Goal: Find specific page/section: Find specific page/section

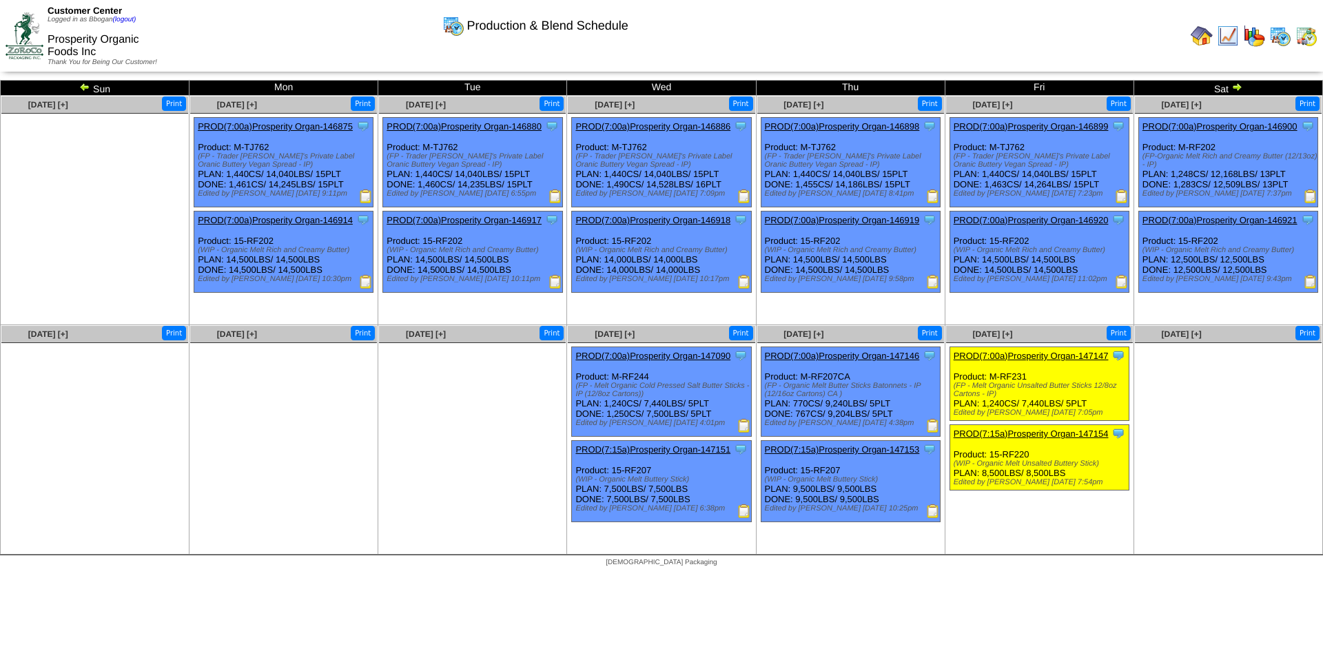
click at [1247, 37] on img at bounding box center [1254, 36] width 22 height 22
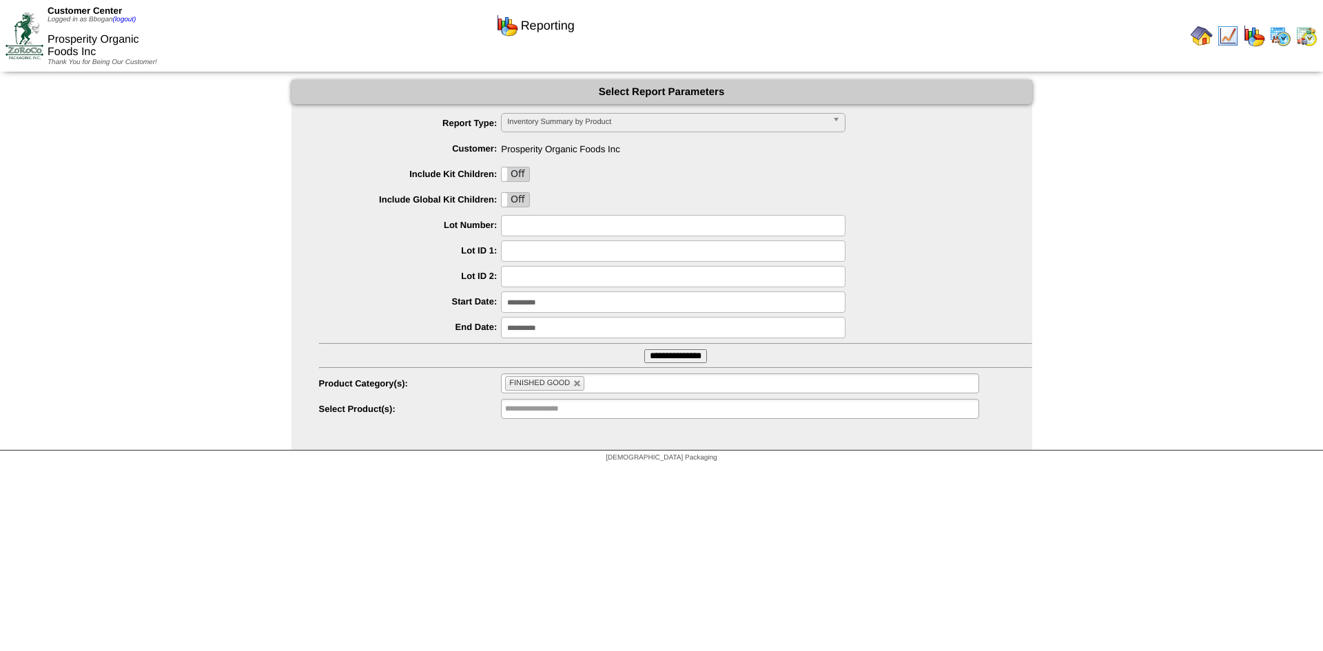
click at [691, 357] on input "**********" at bounding box center [675, 356] width 63 height 14
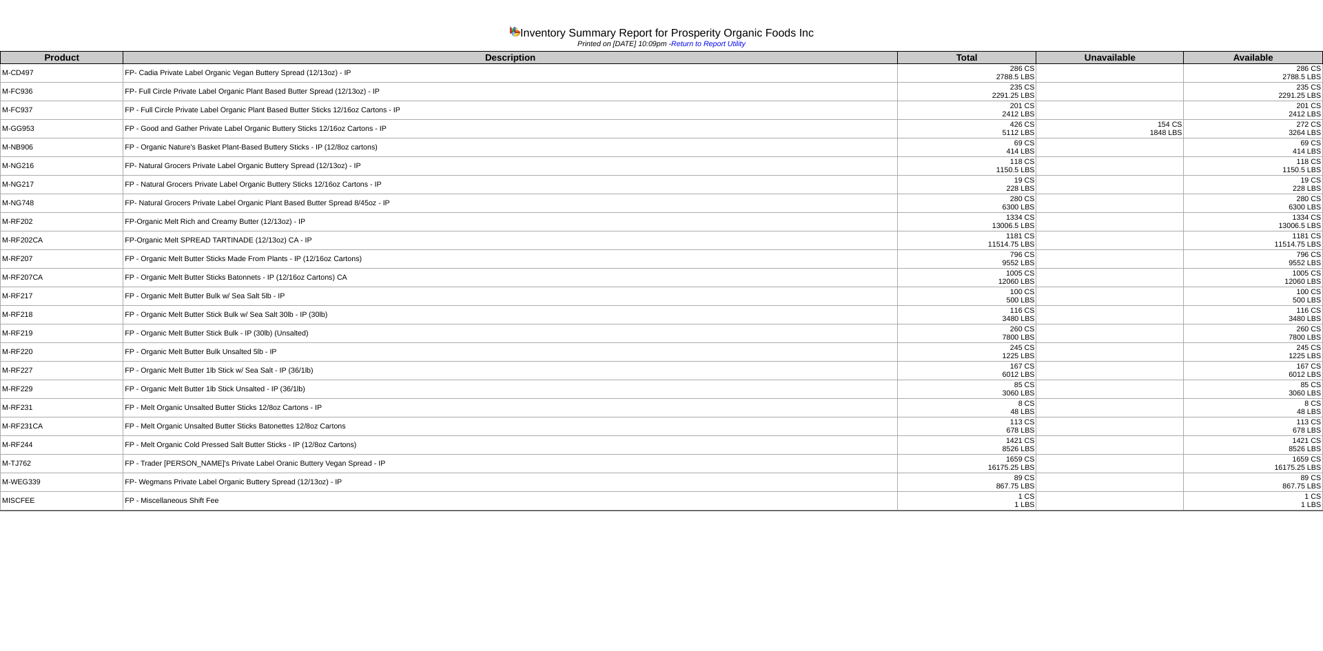
drag, startPoint x: 166, startPoint y: 408, endPoint x: 1032, endPoint y: 408, distance: 865.9
click at [1032, 408] on tr "M-RF231 FP - Melt Organic Unsalted Butter Sticks 12/8oz Cartons - IP 8 CS 48 LB…" at bounding box center [662, 408] width 1322 height 19
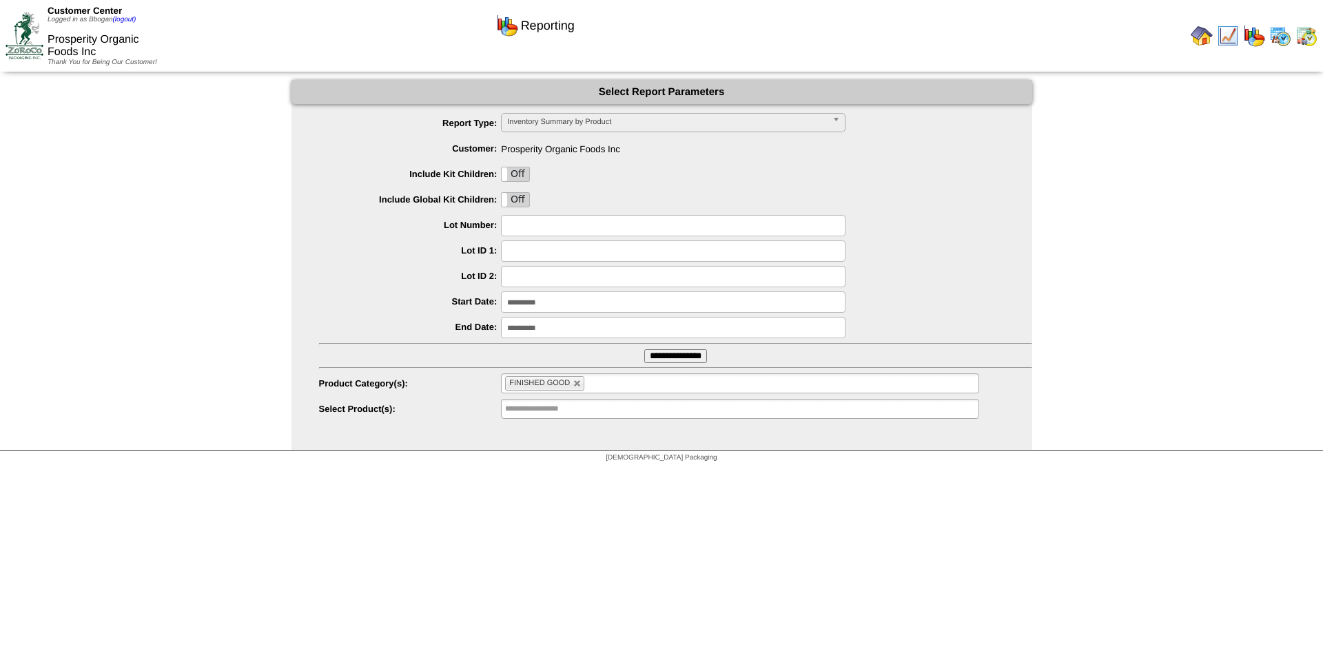
click at [1257, 32] on img at bounding box center [1254, 36] width 22 height 22
click at [1227, 41] on img at bounding box center [1227, 36] width 22 height 22
click at [1272, 32] on img at bounding box center [1280, 36] width 22 height 22
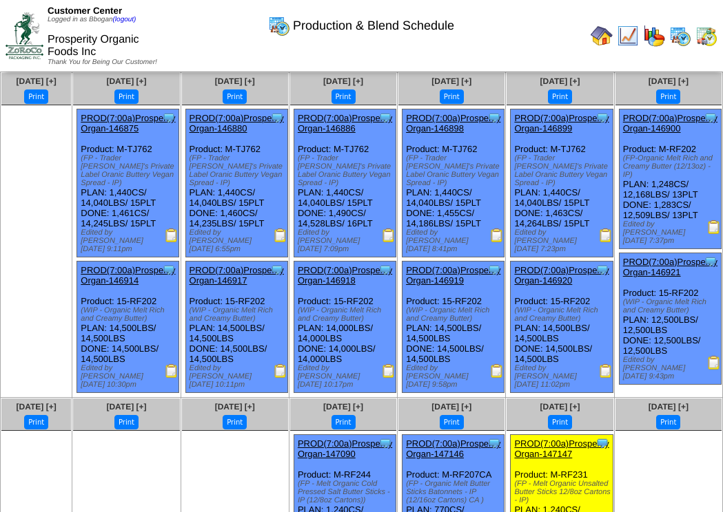
scroll to position [5, 0]
